Goal: Transaction & Acquisition: Obtain resource

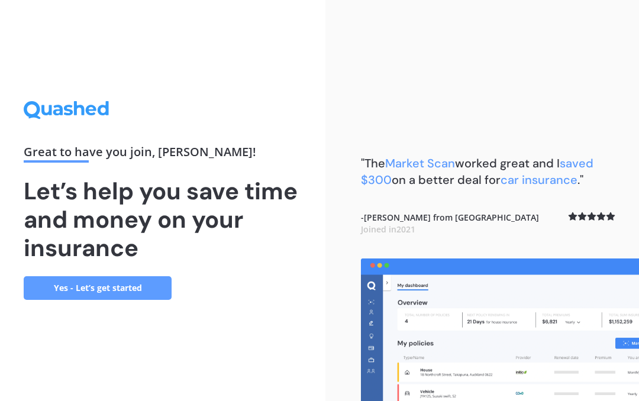
click at [73, 283] on link "Yes - Let’s get started" at bounding box center [98, 288] width 148 height 24
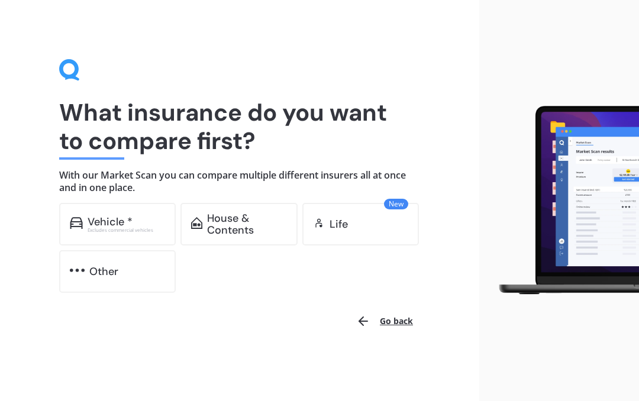
click at [82, 219] on img at bounding box center [76, 223] width 13 height 12
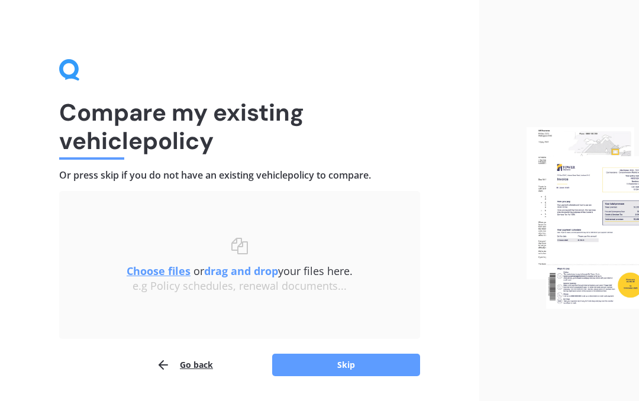
click at [397, 367] on button "Skip" at bounding box center [346, 365] width 148 height 22
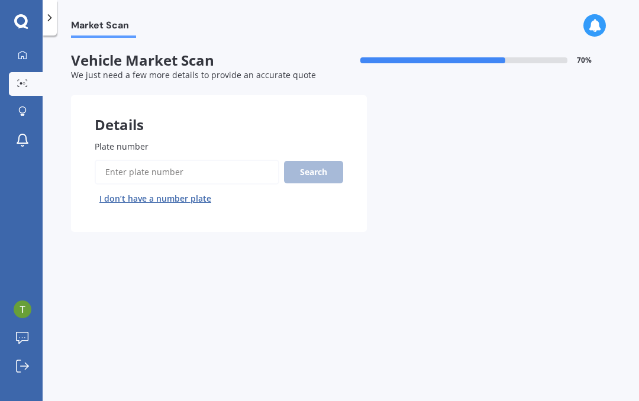
click at [125, 168] on input "Plate number" at bounding box center [187, 172] width 185 height 25
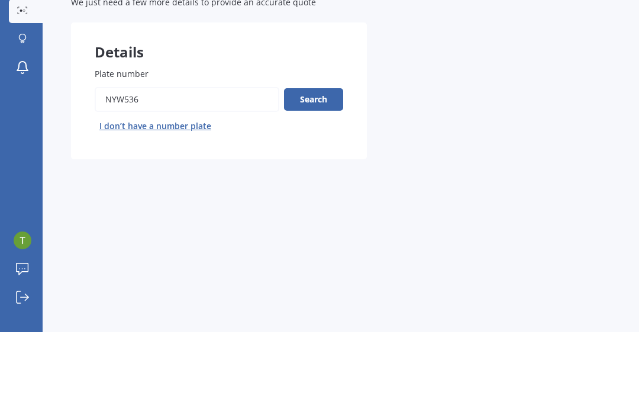
type input "NYW536"
click at [329, 161] on button "Search" at bounding box center [313, 172] width 59 height 22
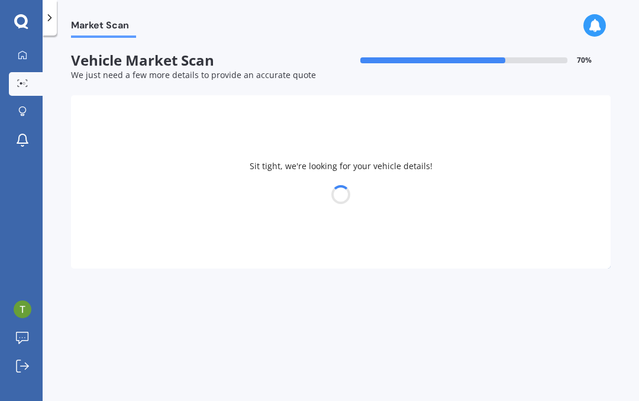
select select "TOYOTA"
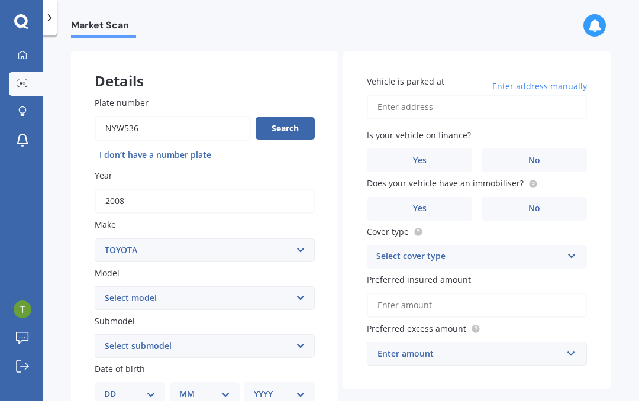
scroll to position [51, 0]
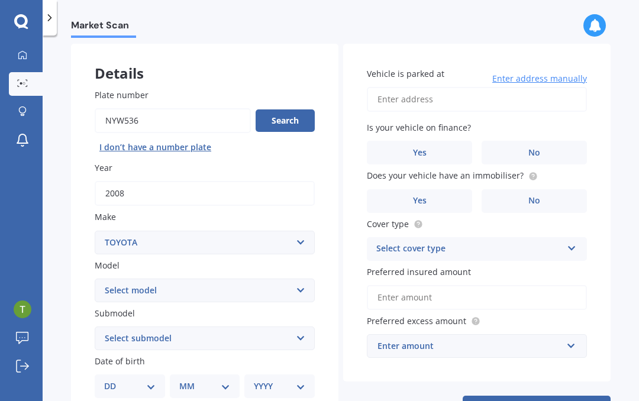
click at [307, 285] on select "Select model 4 Runner 86 [PERSON_NAME] Alphard Altezza Aqua Aristo Aurion Auris…" at bounding box center [205, 291] width 220 height 24
select select "MARK X"
click at [314, 334] on select "Select submodel (All) Diesel" at bounding box center [205, 338] width 220 height 24
select select "(ALL)"
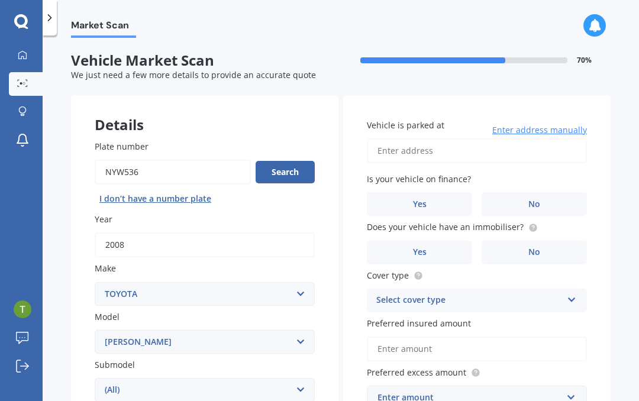
scroll to position [0, 0]
